Goal: Transaction & Acquisition: Purchase product/service

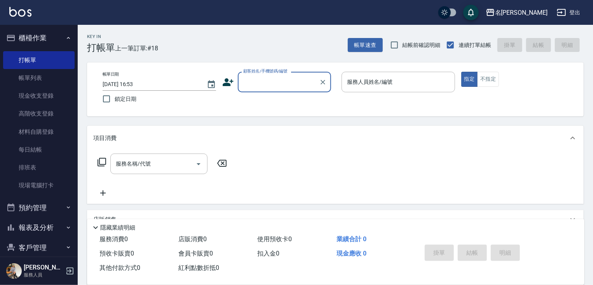
scroll to position [30, 0]
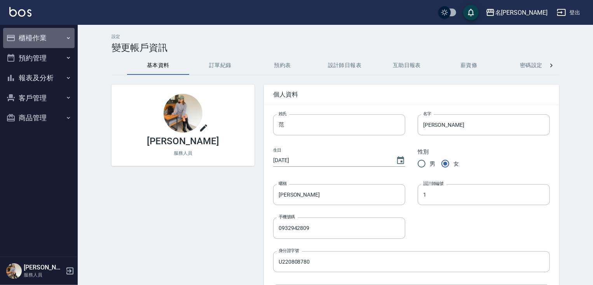
drag, startPoint x: 32, startPoint y: 30, endPoint x: 32, endPoint y: 38, distance: 8.2
click at [32, 37] on button "櫃檯作業" at bounding box center [38, 38] width 71 height 20
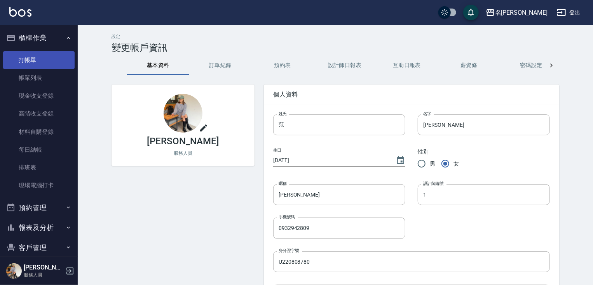
click at [30, 56] on link "打帳單" at bounding box center [38, 60] width 71 height 18
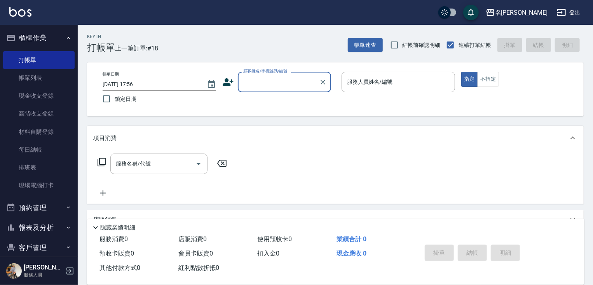
click at [252, 82] on input "顧客姓名/手機號碼/編號" at bounding box center [278, 82] width 75 height 14
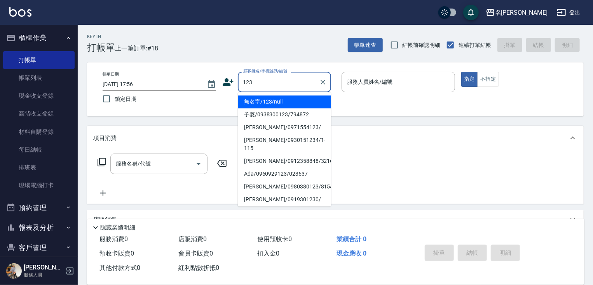
click at [283, 101] on li "無名字/123/null" at bounding box center [284, 102] width 93 height 13
type input "無名字/123/null"
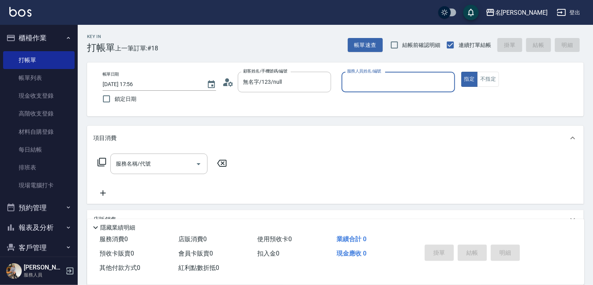
click at [356, 85] on input "服務人員姓名/編號" at bounding box center [398, 82] width 106 height 14
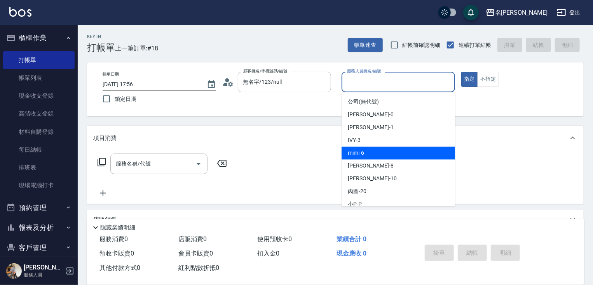
drag, startPoint x: 376, startPoint y: 156, endPoint x: 372, endPoint y: 157, distance: 4.5
click at [376, 155] on div "mimi -6" at bounding box center [397, 153] width 113 height 13
type input "mimi-6"
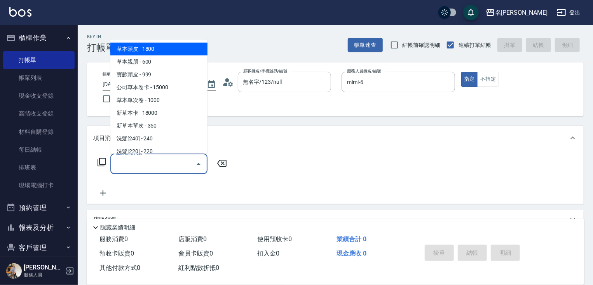
click at [166, 165] on input "服務名稱/代號" at bounding box center [153, 164] width 78 height 14
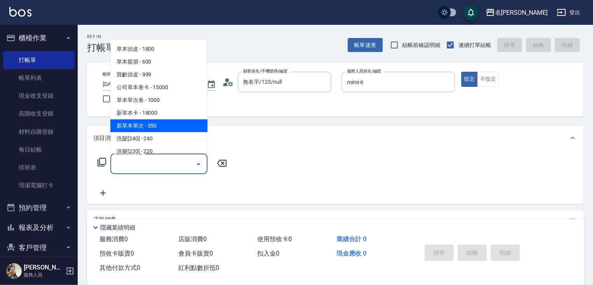
click at [167, 126] on span "新草本單次 - 350" at bounding box center [158, 126] width 97 height 13
type input "新草本單次(109)"
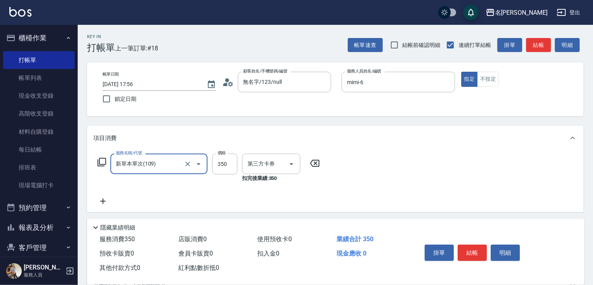
type input "舊有卡券"
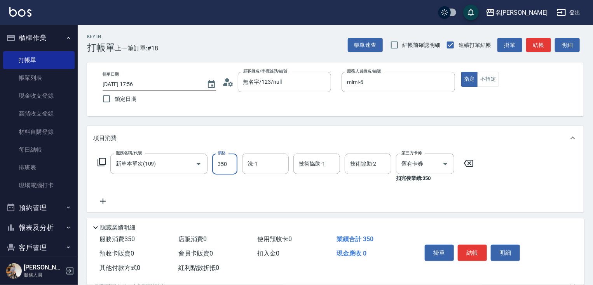
drag, startPoint x: 221, startPoint y: 164, endPoint x: 219, endPoint y: 160, distance: 4.7
click at [221, 164] on input "350" at bounding box center [224, 164] width 25 height 21
type input "525"
type input "[PERSON_NAME]-18"
type input "mimi-6"
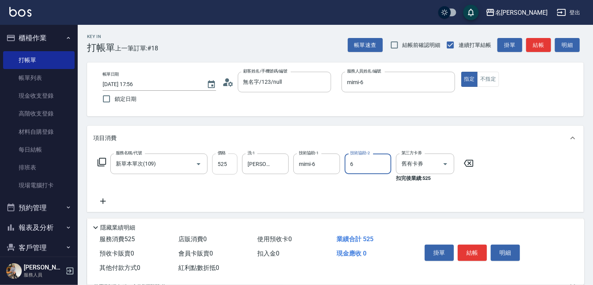
type input "mimi-6"
click at [99, 203] on icon at bounding box center [102, 201] width 19 height 9
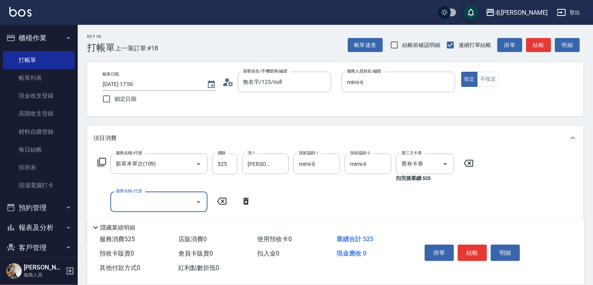
click at [101, 159] on icon at bounding box center [101, 162] width 9 height 9
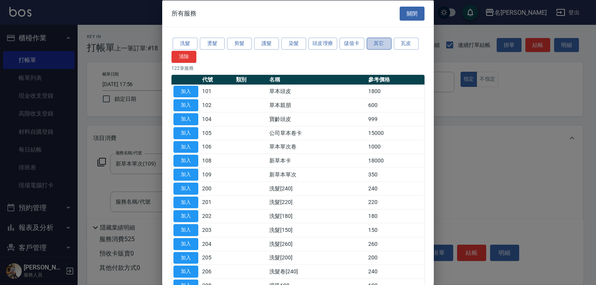
click at [376, 43] on button "其它" at bounding box center [379, 44] width 25 height 12
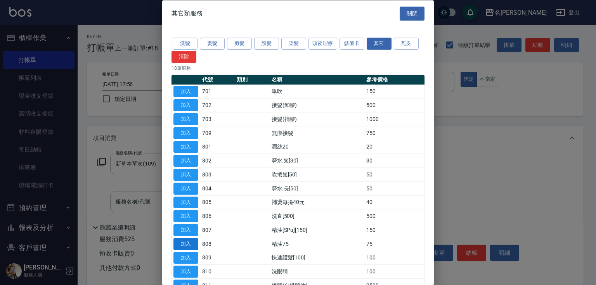
click at [191, 245] on button "加入" at bounding box center [186, 244] width 25 height 12
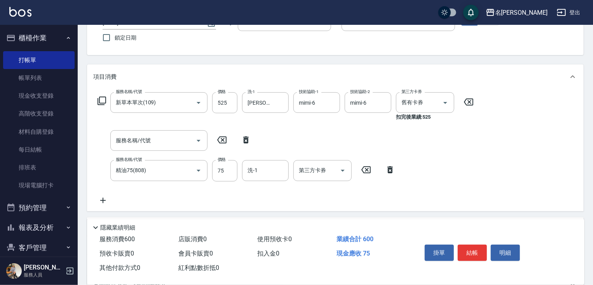
scroll to position [90, 0]
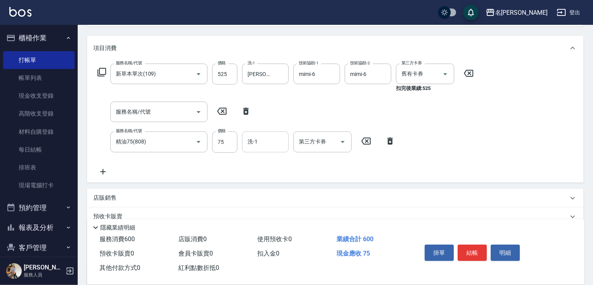
click at [258, 143] on input "洗-1" at bounding box center [265, 142] width 40 height 14
type input "[PERSON_NAME]-18"
click at [475, 252] on button "結帳" at bounding box center [471, 253] width 29 height 16
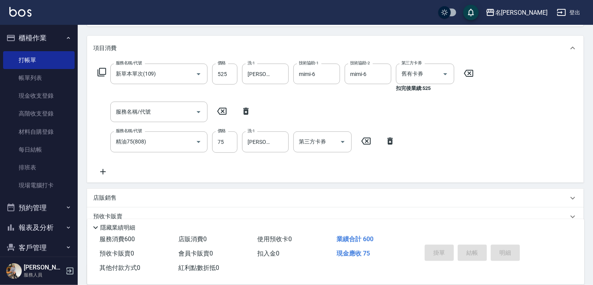
type input "[DATE] 17:57"
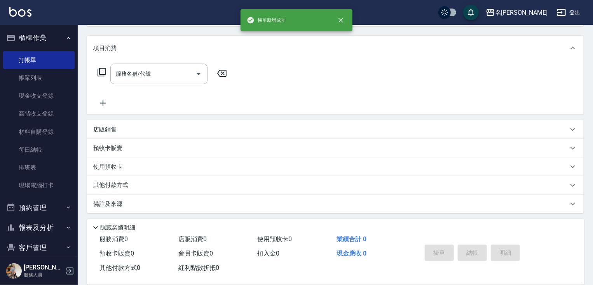
scroll to position [0, 0]
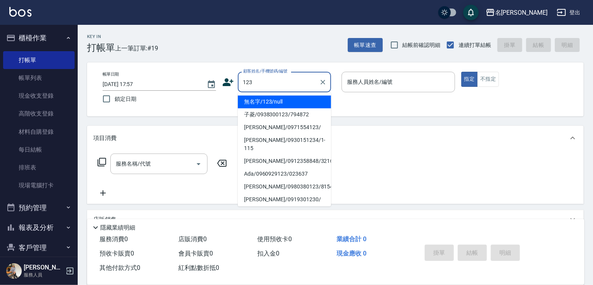
drag, startPoint x: 300, startPoint y: 104, endPoint x: 388, endPoint y: 84, distance: 90.8
click at [301, 104] on li "無名字/123/null" at bounding box center [284, 102] width 93 height 13
type input "無名字/123/null"
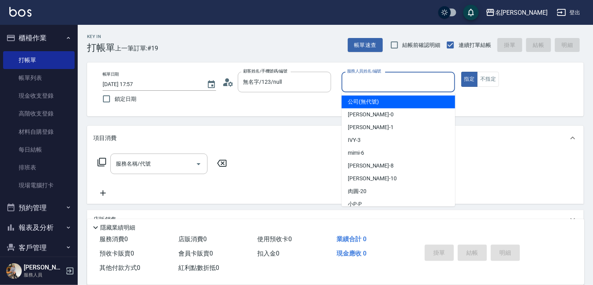
click at [391, 83] on input "服務人員姓名/編號" at bounding box center [398, 82] width 106 height 14
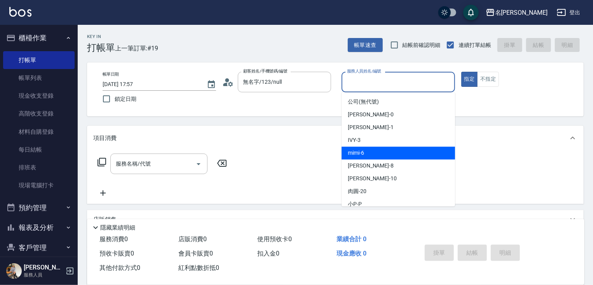
click at [370, 153] on div "mimi -6" at bounding box center [397, 153] width 113 height 13
type input "mimi-6"
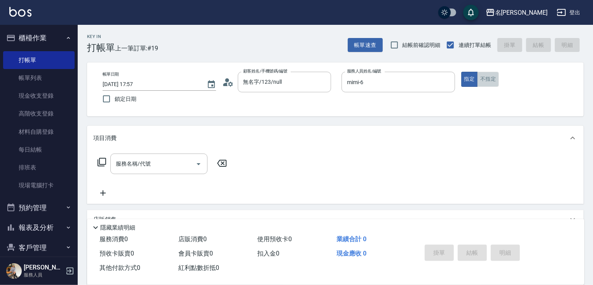
drag, startPoint x: 495, startPoint y: 78, endPoint x: 380, endPoint y: 95, distance: 116.1
click at [494, 82] on button "不指定" at bounding box center [488, 79] width 22 height 15
drag, startPoint x: 169, startPoint y: 168, endPoint x: 162, endPoint y: 158, distance: 12.6
click at [167, 165] on div "服務名稱/代號" at bounding box center [158, 164] width 97 height 21
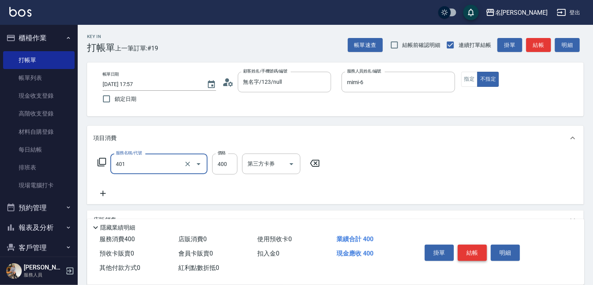
type input "剪髮(400)(401)"
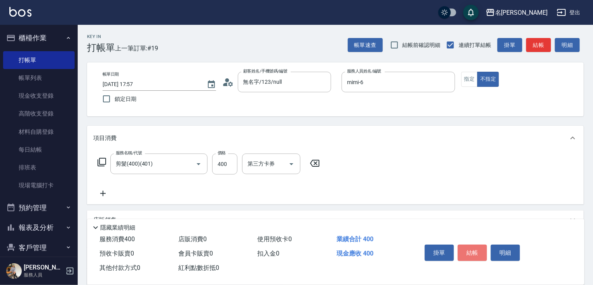
click at [464, 255] on button "結帳" at bounding box center [471, 253] width 29 height 16
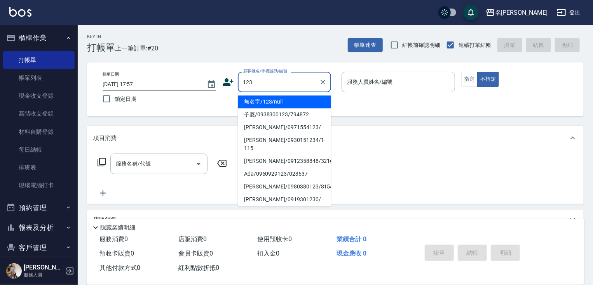
click at [281, 101] on li "無名字/123/null" at bounding box center [284, 102] width 93 height 13
type input "無名字/123/null"
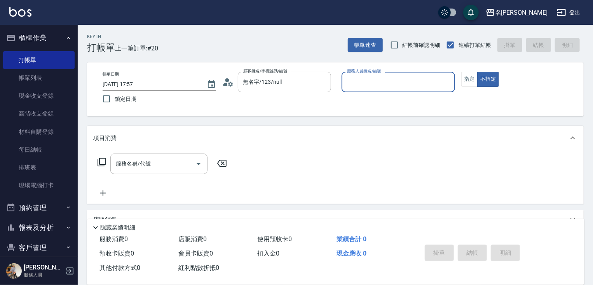
click at [375, 81] on input "服務人員姓名/編號" at bounding box center [398, 82] width 106 height 14
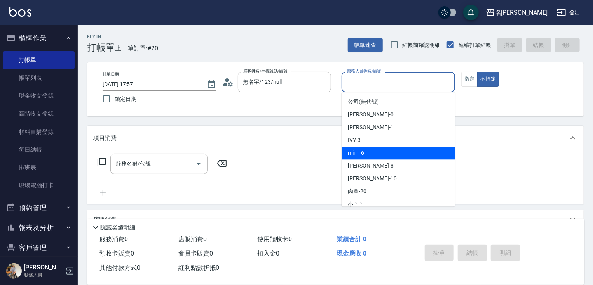
click at [366, 154] on div "mimi -6" at bounding box center [397, 153] width 113 height 13
type input "mimi-6"
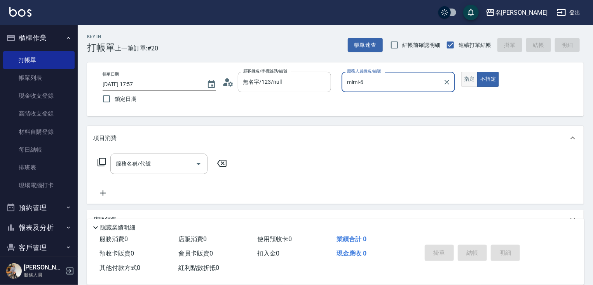
click at [471, 76] on button "指定" at bounding box center [469, 79] width 17 height 15
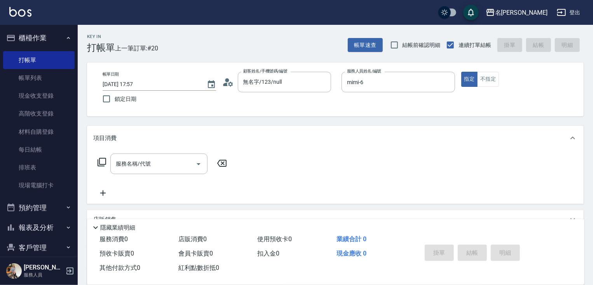
click at [98, 158] on icon at bounding box center [101, 162] width 9 height 9
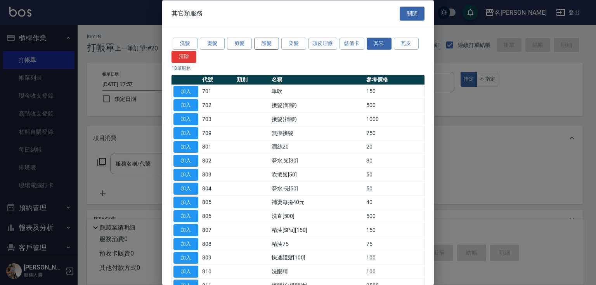
click at [267, 44] on button "護髮" at bounding box center [266, 44] width 25 height 12
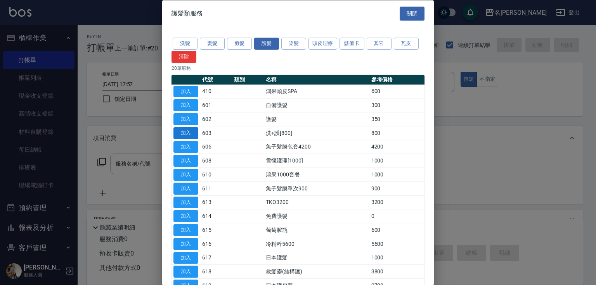
click at [186, 136] on button "加入" at bounding box center [186, 133] width 25 height 12
type input "洗+護[800](603)"
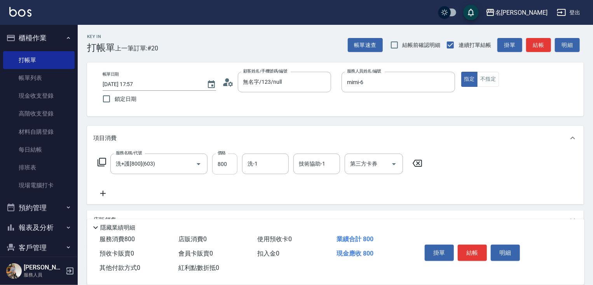
click at [221, 169] on input "800" at bounding box center [224, 164] width 25 height 21
type input "0"
type input "肉圓-20"
click at [485, 250] on button "結帳" at bounding box center [471, 253] width 29 height 16
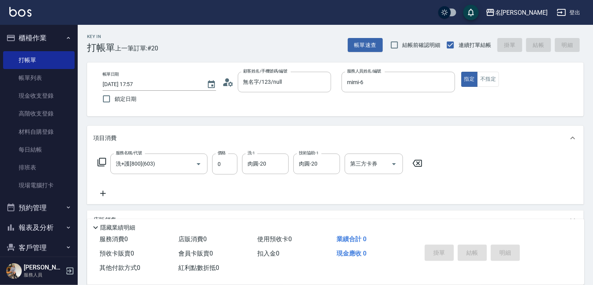
type input "[DATE] 17:58"
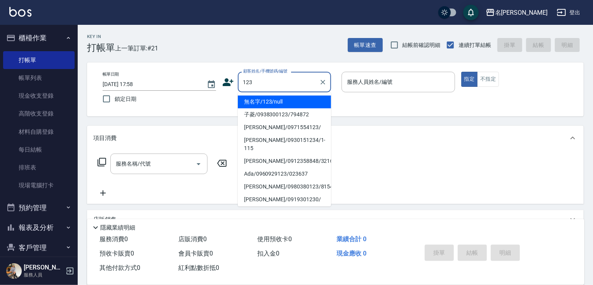
click at [272, 102] on li "無名字/123/null" at bounding box center [284, 102] width 93 height 13
type input "無名字/123/null"
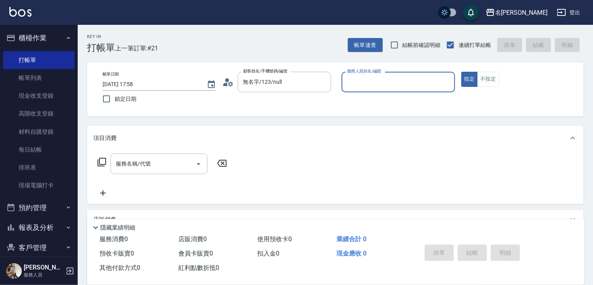
click at [359, 87] on input "服務人員姓名/編號" at bounding box center [398, 82] width 106 height 14
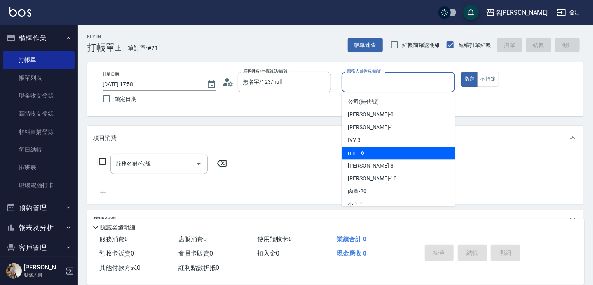
click at [372, 156] on div "mimi -6" at bounding box center [397, 153] width 113 height 13
type input "mimi-6"
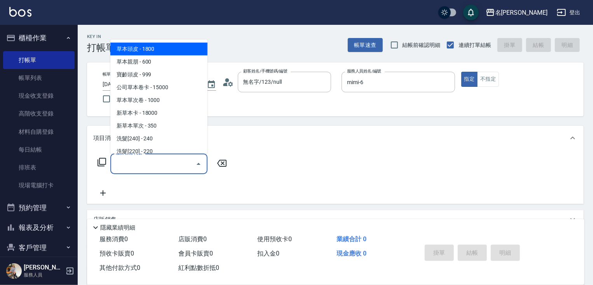
click at [176, 165] on input "服務名稱/代號" at bounding box center [153, 164] width 78 height 14
click at [102, 160] on icon at bounding box center [101, 162] width 9 height 9
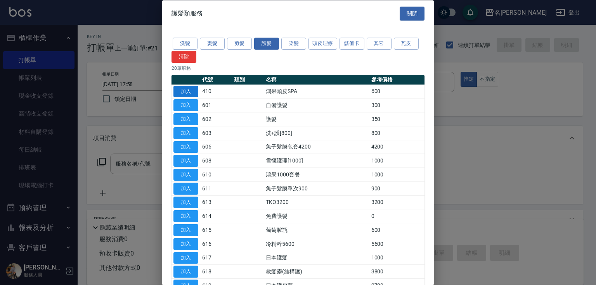
click at [191, 92] on button "加入" at bounding box center [186, 91] width 25 height 12
type input "鴻果頭皮SPA(410)"
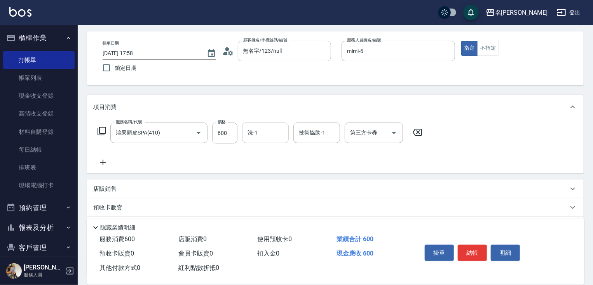
click at [273, 134] on input "洗-1" at bounding box center [265, 133] width 40 height 14
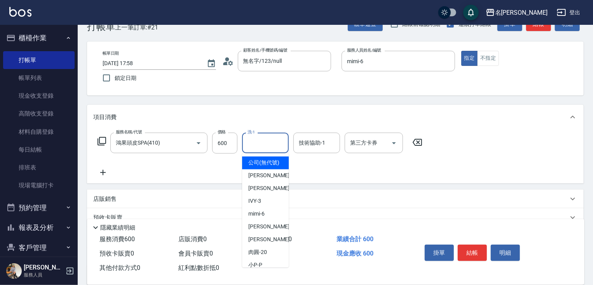
scroll to position [31, 0]
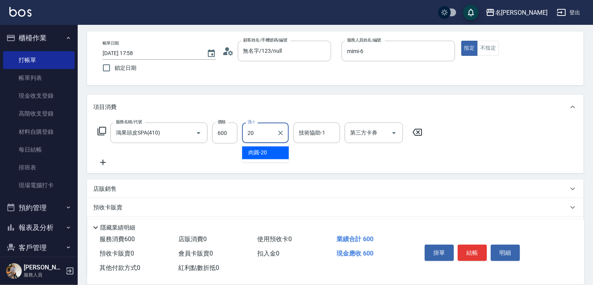
type input "肉圓-20"
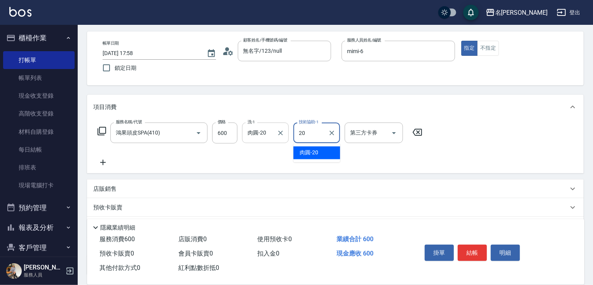
type input "肉圓-20"
click at [99, 161] on icon at bounding box center [102, 162] width 19 height 9
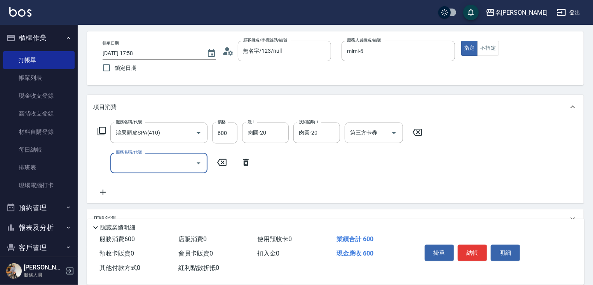
click at [122, 164] on input "服務名稱/代號" at bounding box center [153, 163] width 78 height 14
type input "染髮(1500)(501)"
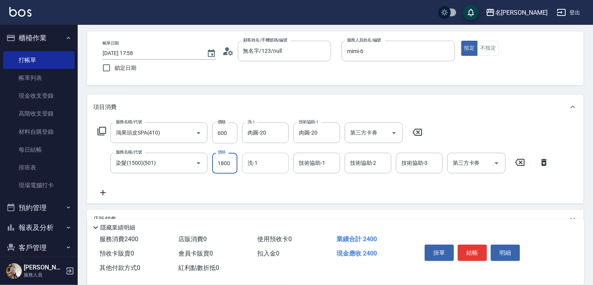
type input "1800"
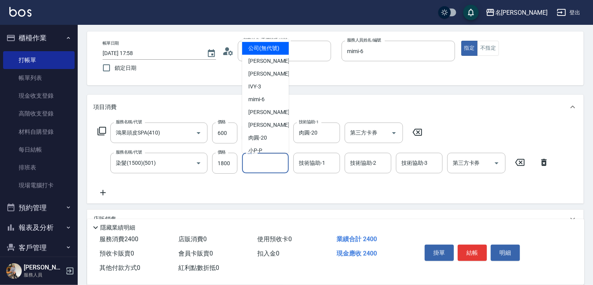
click at [266, 163] on input "洗-1" at bounding box center [265, 163] width 40 height 14
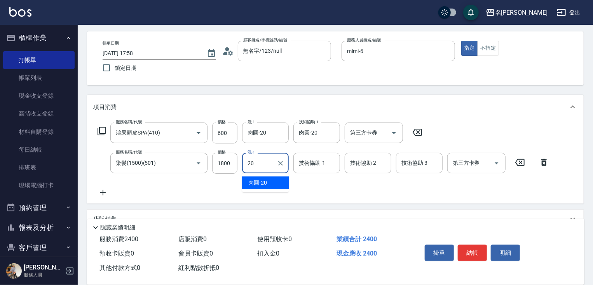
type input "肉圓-20"
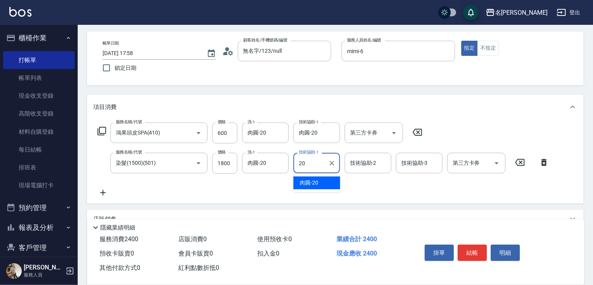
type input "肉圓-20"
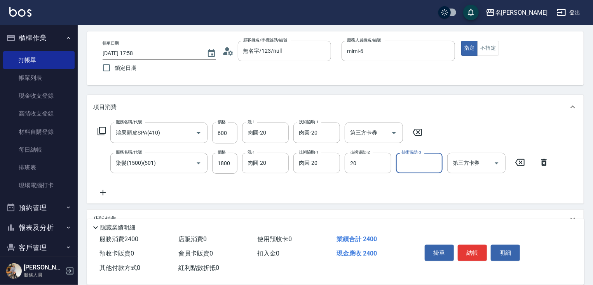
type input "肉圓-20"
click at [592, 162] on div "Key In 打帳單 上一筆訂單:#21 帳單速查 結帳前確認明細 連續打單結帳 掛單 結帳 明細 帳單日期 [DATE] 17:58 鎖定日期 顧客姓名/手…" at bounding box center [335, 187] width 515 height 386
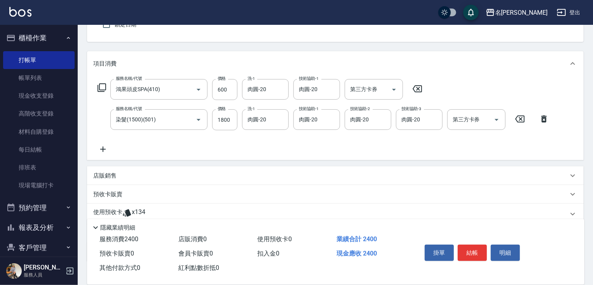
scroll to position [78, 0]
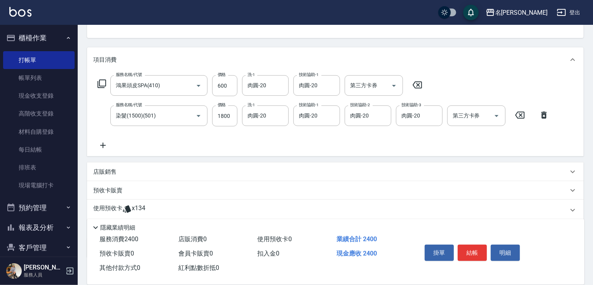
click at [101, 145] on icon at bounding box center [102, 145] width 19 height 9
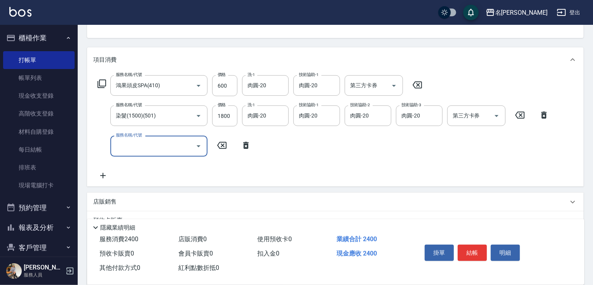
click at [103, 82] on icon at bounding box center [101, 83] width 9 height 9
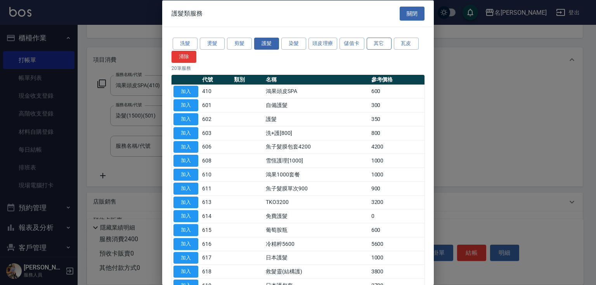
click at [382, 43] on button "其它" at bounding box center [379, 44] width 25 height 12
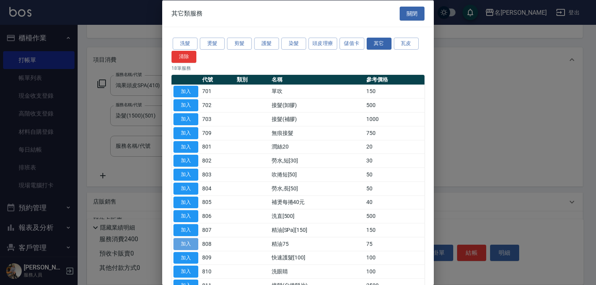
click at [187, 240] on button "加入" at bounding box center [186, 244] width 25 height 12
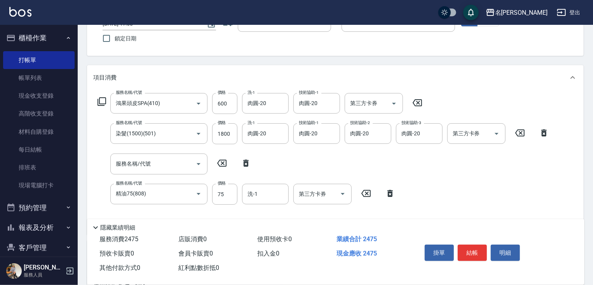
scroll to position [62, 0]
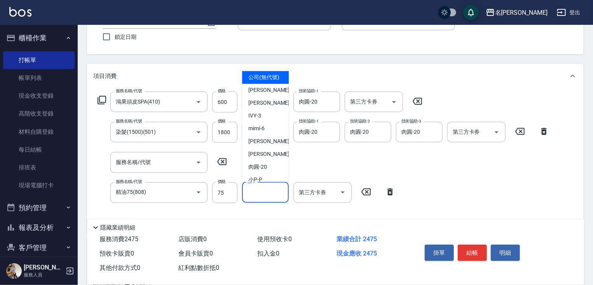
click at [270, 188] on input "洗-1" at bounding box center [265, 193] width 40 height 14
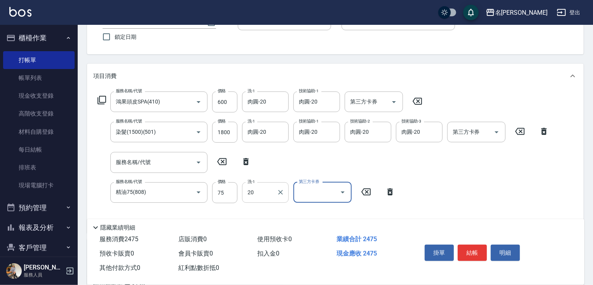
type input "肉圓-20"
click at [471, 252] on button "結帳" at bounding box center [471, 253] width 29 height 16
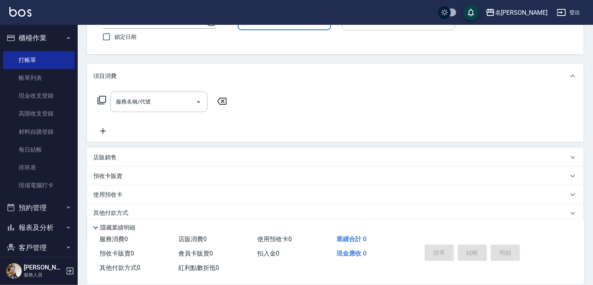
scroll to position [0, 0]
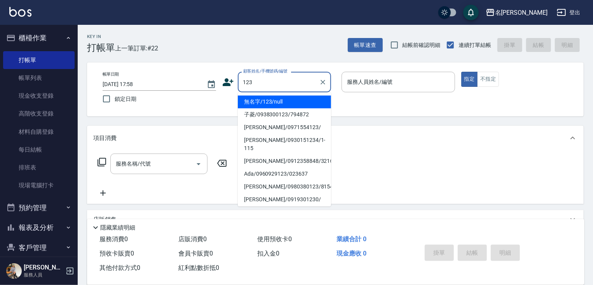
click at [283, 103] on li "無名字/123/null" at bounding box center [284, 102] width 93 height 13
type input "無名字/123/null"
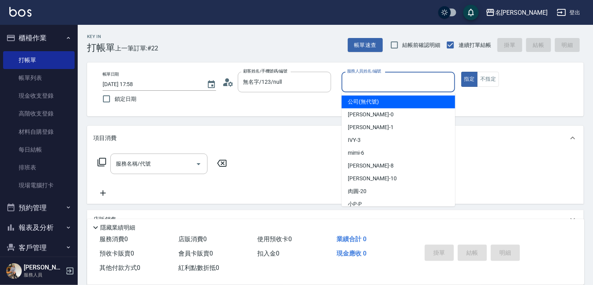
click at [360, 84] on input "服務人員姓名/編號" at bounding box center [398, 82] width 106 height 14
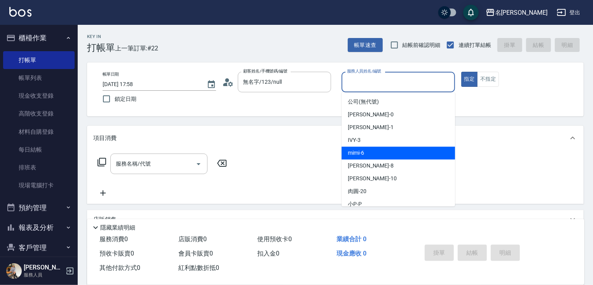
click at [358, 151] on span "mimi -6" at bounding box center [356, 153] width 16 height 8
type input "mimi-6"
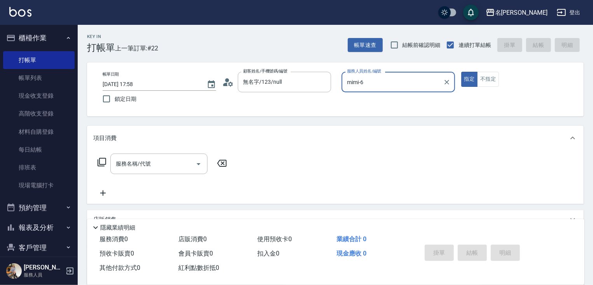
click at [103, 161] on icon at bounding box center [101, 162] width 9 height 9
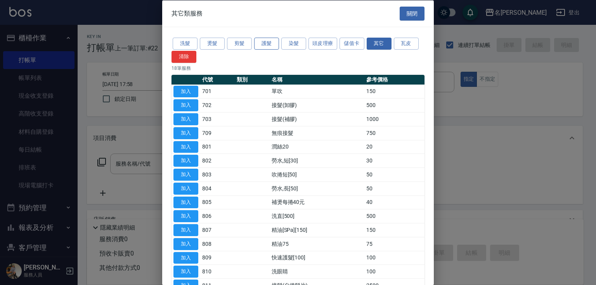
click at [264, 43] on button "護髮" at bounding box center [266, 44] width 25 height 12
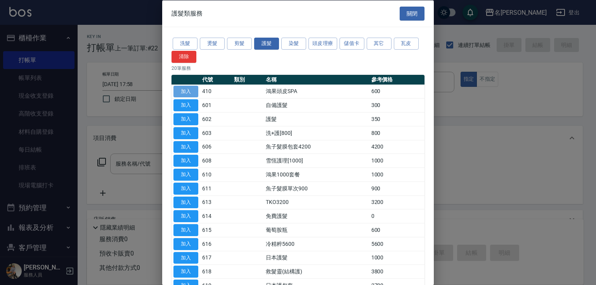
click at [185, 92] on button "加入" at bounding box center [186, 91] width 25 height 12
type input "鴻果頭皮SPA(410)"
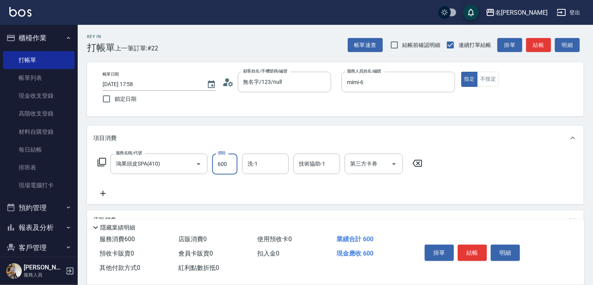
click at [227, 164] on input "600" at bounding box center [224, 164] width 25 height 21
click at [263, 166] on input "洗-1" at bounding box center [265, 164] width 40 height 14
type input "肉圓-20"
click at [102, 192] on icon at bounding box center [102, 193] width 19 height 9
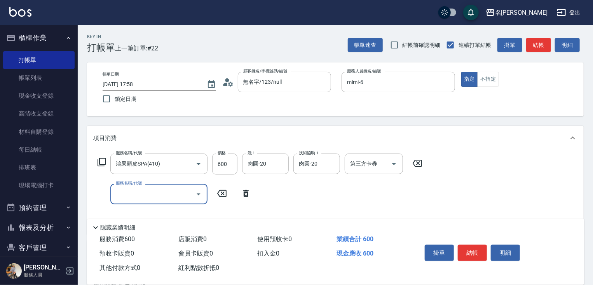
click at [100, 158] on icon at bounding box center [101, 162] width 9 height 9
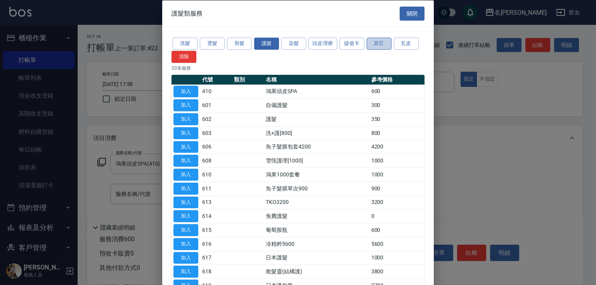
click at [381, 40] on button "其它" at bounding box center [379, 44] width 25 height 12
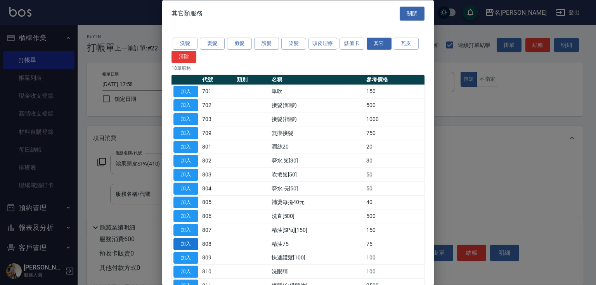
click at [190, 240] on button "加入" at bounding box center [186, 244] width 25 height 12
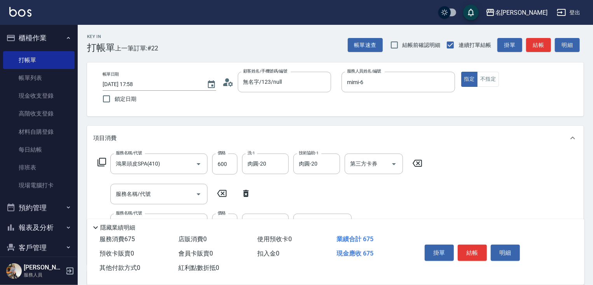
scroll to position [39, 0]
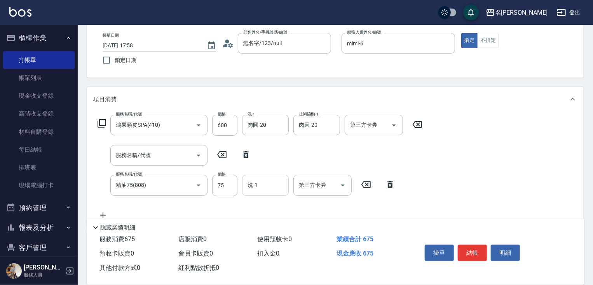
click at [267, 189] on input "洗-1" at bounding box center [265, 186] width 40 height 14
type input "mimi-6"
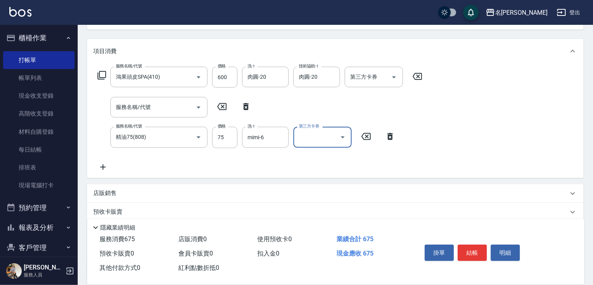
scroll to position [93, 0]
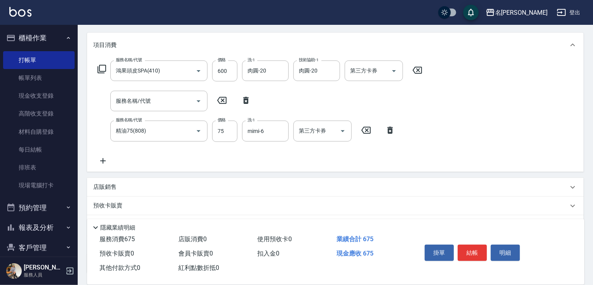
click at [102, 158] on icon at bounding box center [102, 160] width 19 height 9
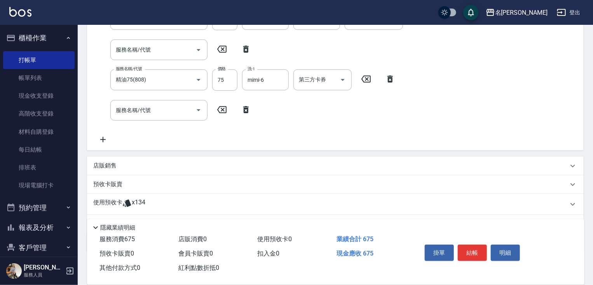
scroll to position [166, 0]
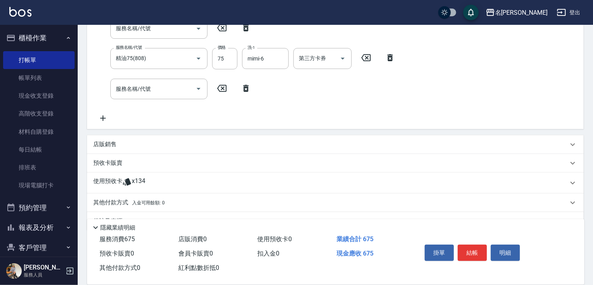
click at [101, 144] on p "店販銷售" at bounding box center [104, 145] width 23 height 8
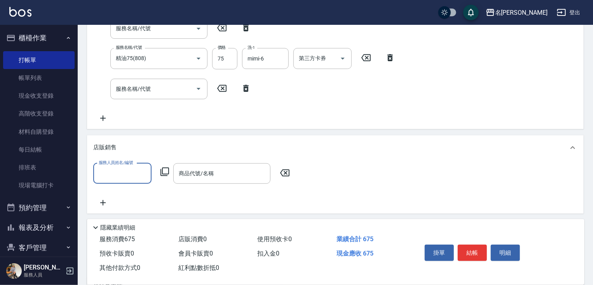
scroll to position [0, 0]
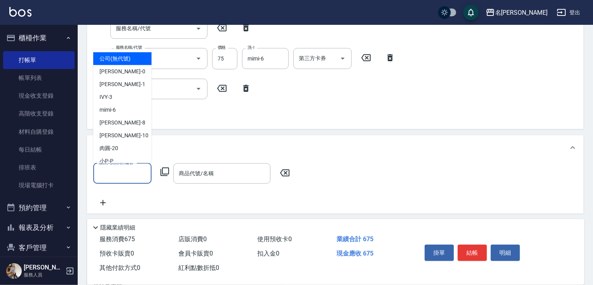
click at [118, 174] on input "服務人員姓名/編號" at bounding box center [122, 174] width 51 height 14
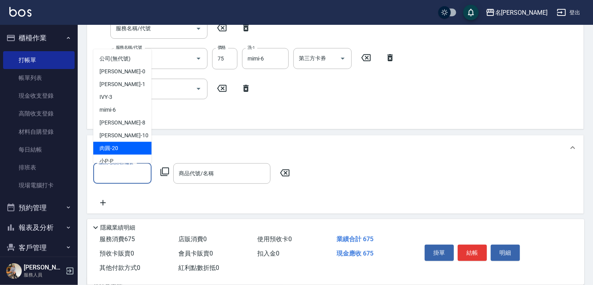
click at [112, 151] on span "肉圓 -20" at bounding box center [108, 148] width 19 height 8
type input "肉圓-20"
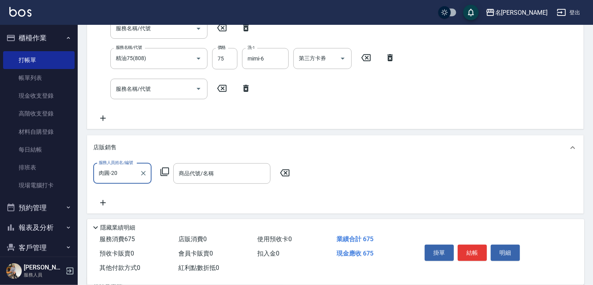
click at [166, 171] on icon at bounding box center [164, 171] width 9 height 9
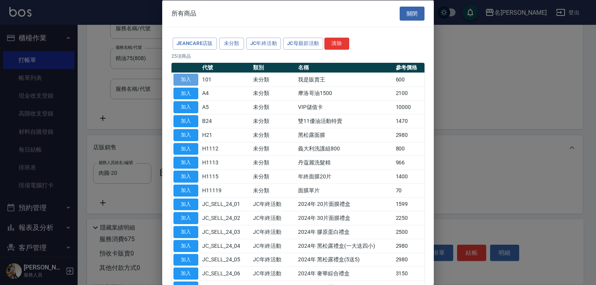
click at [186, 77] on button "加入" at bounding box center [186, 79] width 25 height 12
type input "我是販賣王"
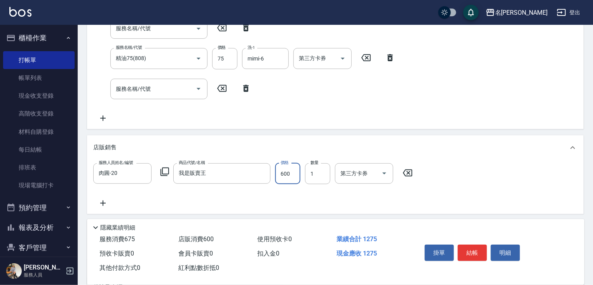
click at [283, 175] on input "600" at bounding box center [287, 173] width 25 height 21
type input "640"
click at [468, 253] on button "結帳" at bounding box center [471, 253] width 29 height 16
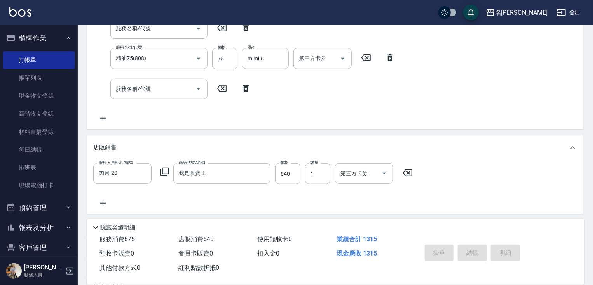
type input "[DATE] 17:59"
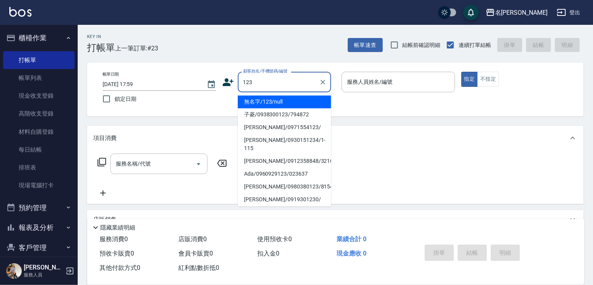
drag, startPoint x: 303, startPoint y: 99, endPoint x: 353, endPoint y: 90, distance: 50.3
click at [304, 99] on li "無名字/123/null" at bounding box center [284, 102] width 93 height 13
type input "無名字/123/null"
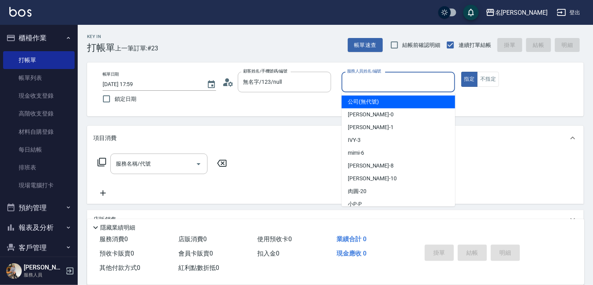
drag, startPoint x: 363, startPoint y: 85, endPoint x: 364, endPoint y: 90, distance: 5.1
click at [363, 87] on input "服務人員姓名/編號" at bounding box center [398, 82] width 106 height 14
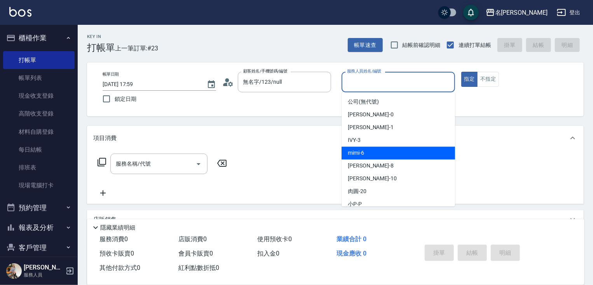
drag, startPoint x: 367, startPoint y: 152, endPoint x: 337, endPoint y: 167, distance: 32.8
click at [367, 153] on div "mimi -6" at bounding box center [397, 153] width 113 height 13
type input "mimi-6"
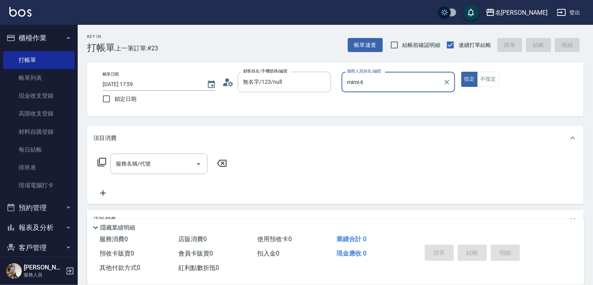
click at [98, 162] on icon at bounding box center [101, 162] width 9 height 9
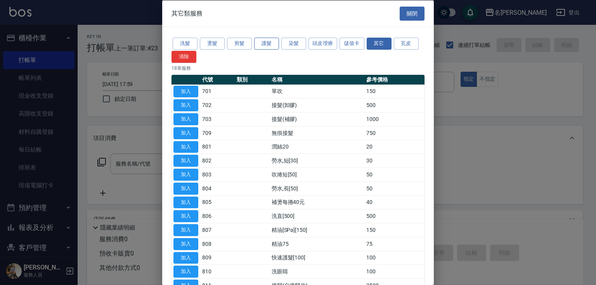
click at [264, 43] on button "護髮" at bounding box center [266, 44] width 25 height 12
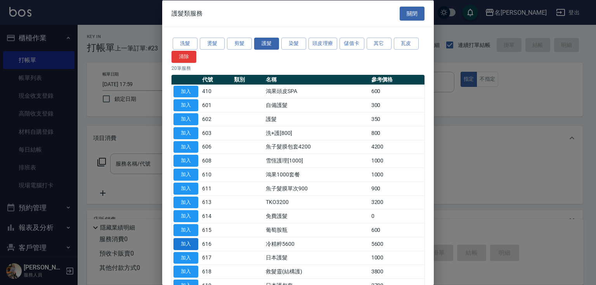
click at [192, 238] on button "加入" at bounding box center [186, 244] width 25 height 12
type input "冷精粹5600(616)"
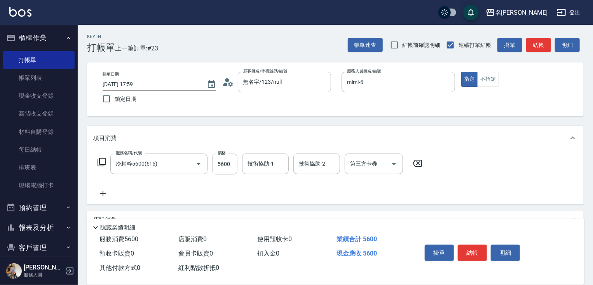
click at [224, 165] on input "5600" at bounding box center [224, 164] width 25 height 21
type input "4800"
click at [473, 250] on button "結帳" at bounding box center [471, 253] width 29 height 16
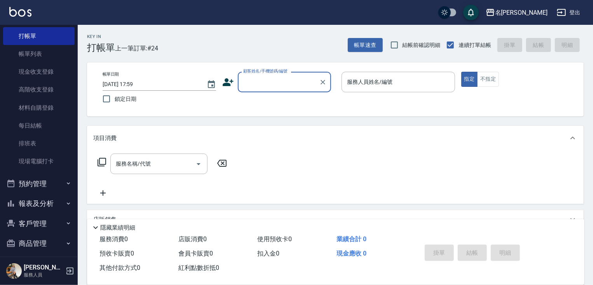
scroll to position [30, 0]
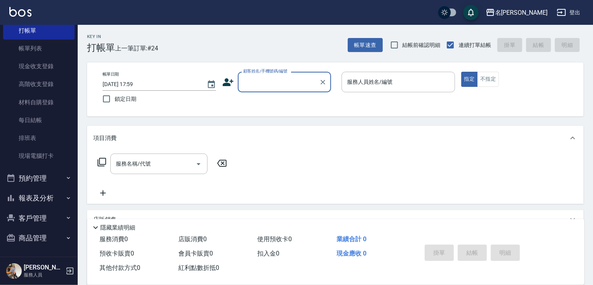
click at [34, 195] on button "報表及分析" at bounding box center [38, 198] width 71 height 20
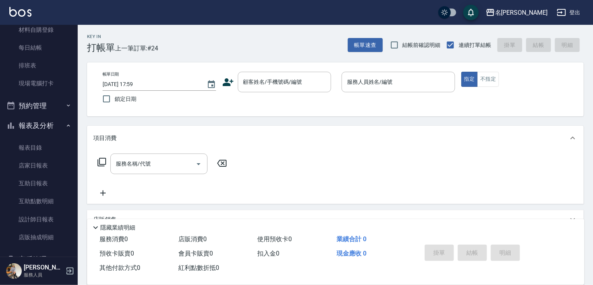
scroll to position [103, 0]
click at [73, 41] on nav "櫃檯作業 打帳單 帳單列表 現金收支登錄 高階收支登錄 材料自購登錄 每日結帳 排班表 現場電腦打卡 預約管理 預約管理 單日預約紀錄 單週預約紀錄 報表及分…" at bounding box center [39, 141] width 78 height 232
click at [78, 36] on div "Key In 打帳單 上一筆訂單:#24" at bounding box center [118, 39] width 80 height 28
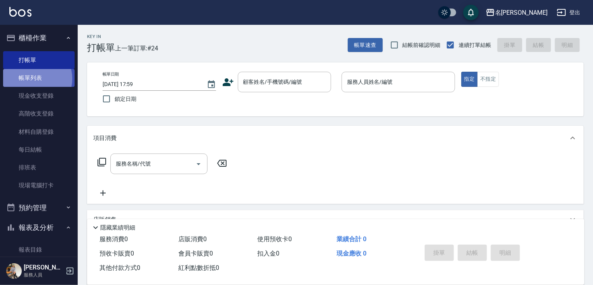
click at [31, 79] on link "帳單列表" at bounding box center [38, 78] width 71 height 18
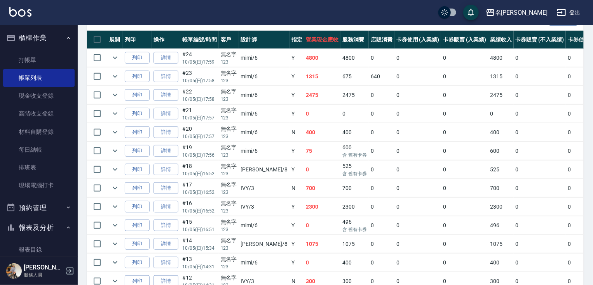
scroll to position [208, 0]
